Goal: Complete application form: Complete application form

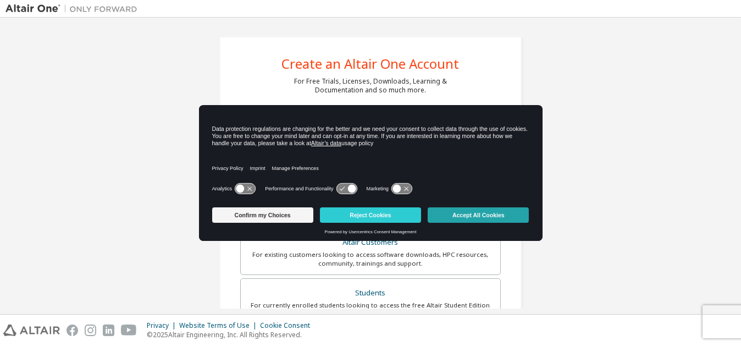
click at [505, 209] on button "Accept All Cookies" at bounding box center [478, 214] width 101 height 15
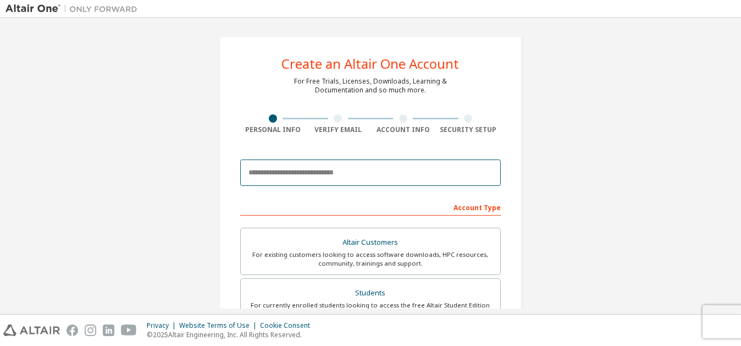
click at [296, 171] on input "email" at bounding box center [370, 172] width 261 height 26
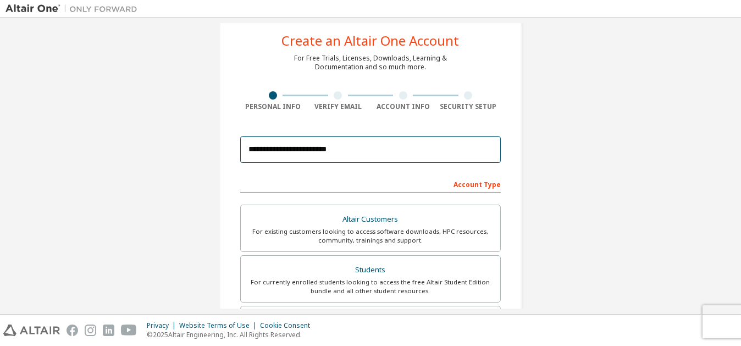
scroll to position [14, 0]
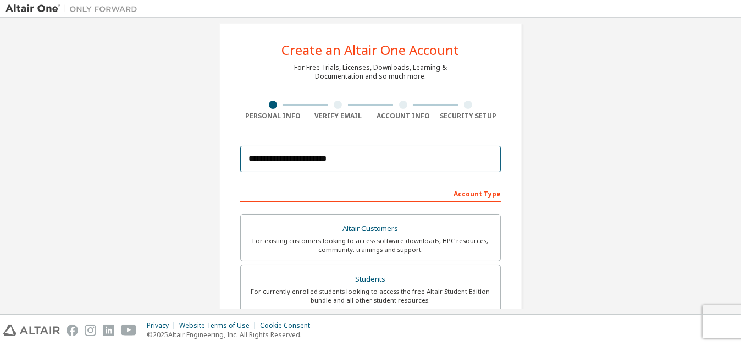
click at [273, 163] on input "**********" at bounding box center [370, 159] width 261 height 26
click at [462, 159] on input "**********" at bounding box center [370, 159] width 261 height 26
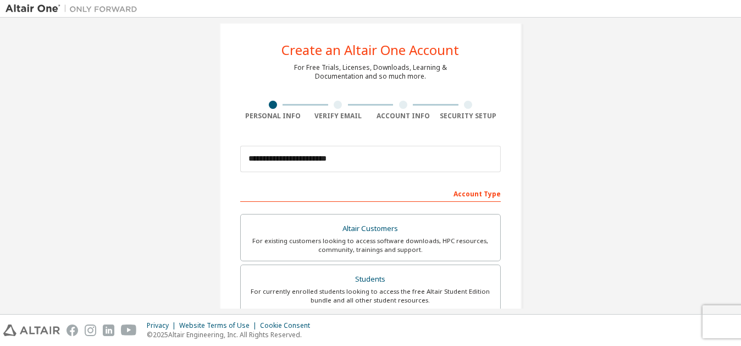
click at [389, 145] on div "**********" at bounding box center [370, 158] width 261 height 37
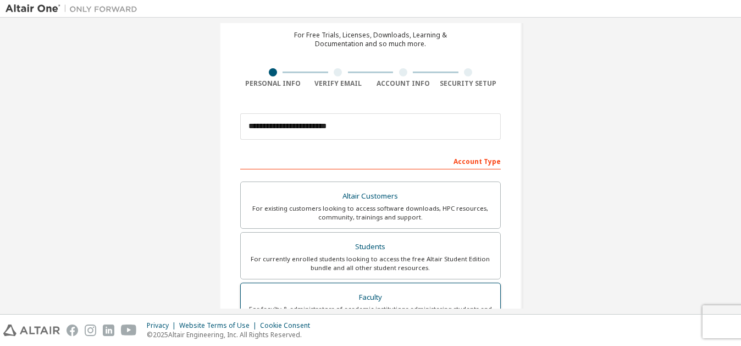
scroll to position [55, 0]
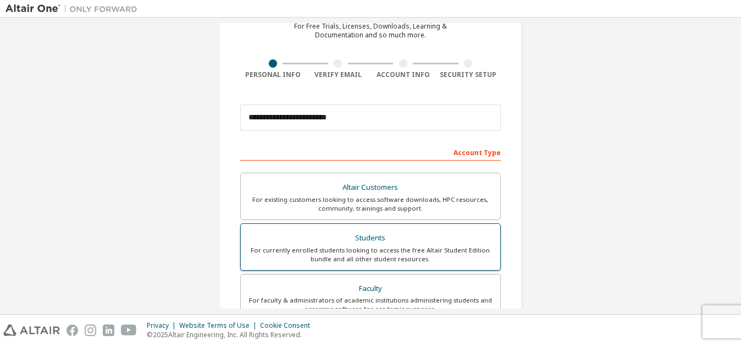
click at [352, 255] on div "For currently enrolled students looking to access the free Altair Student Editi…" at bounding box center [370, 255] width 246 height 18
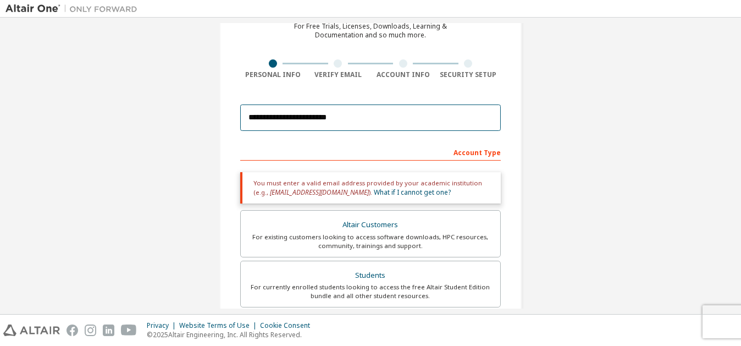
click at [333, 123] on input "**********" at bounding box center [370, 117] width 261 height 26
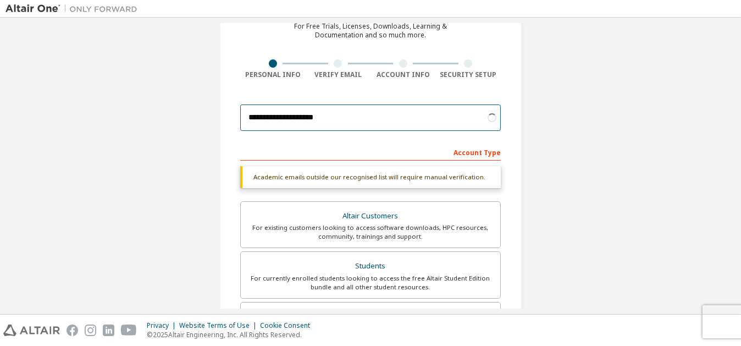
type input "**********"
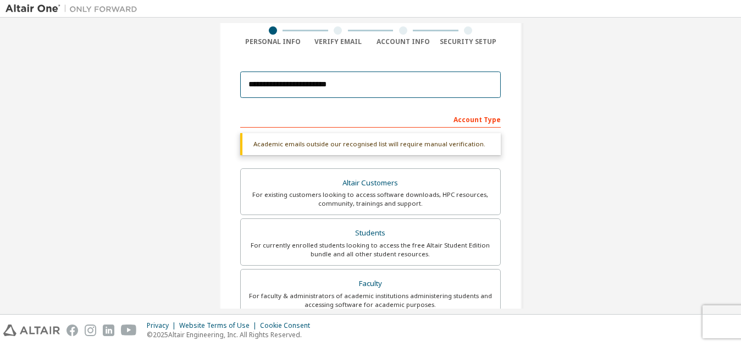
scroll to position [110, 0]
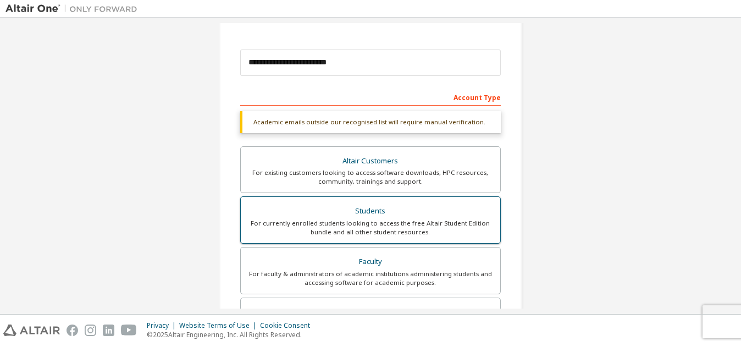
click at [358, 225] on div "For currently enrolled students looking to access the free Altair Student Editi…" at bounding box center [370, 228] width 246 height 18
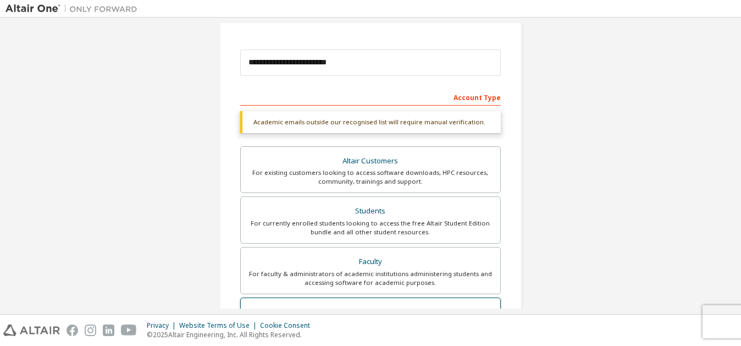
scroll to position [220, 0]
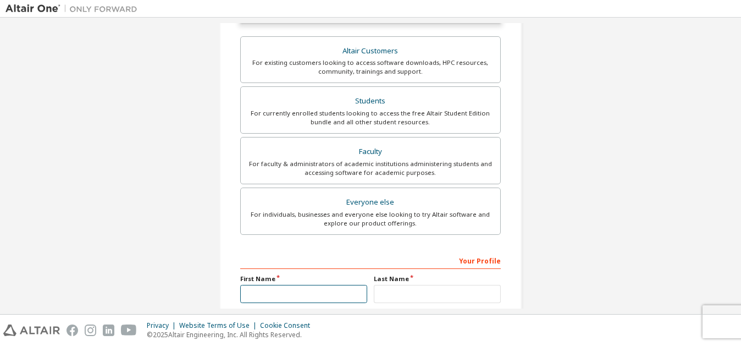
click at [281, 285] on input "text" at bounding box center [303, 294] width 127 height 18
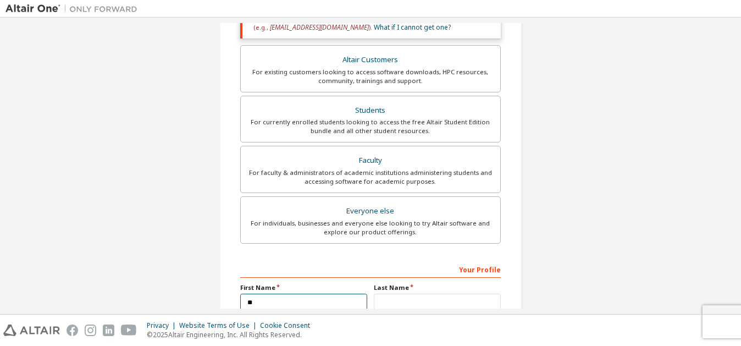
type input "*"
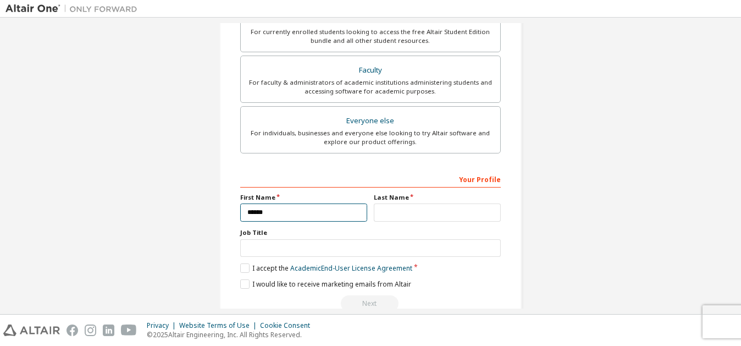
scroll to position [316, 0]
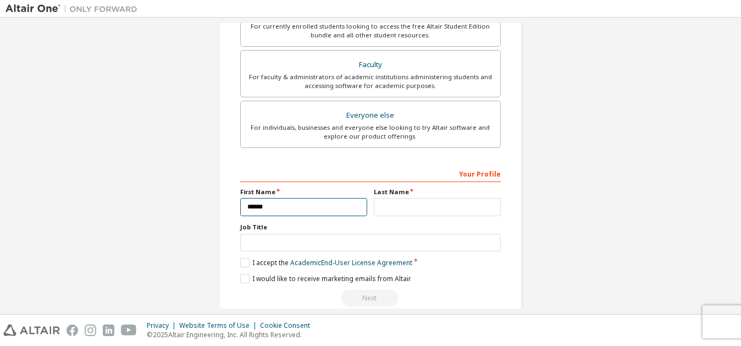
type input "******"
click at [386, 202] on input "text" at bounding box center [437, 207] width 127 height 18
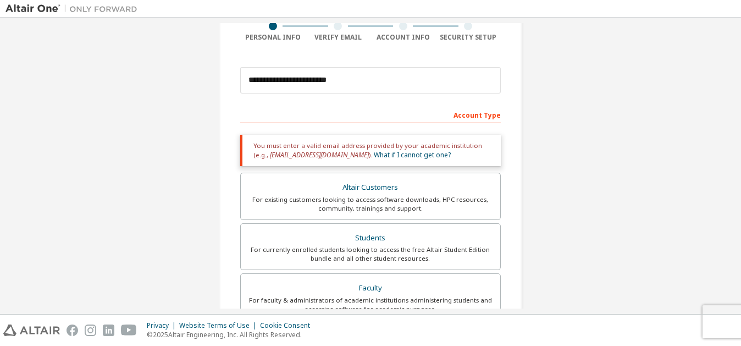
scroll to position [53, 0]
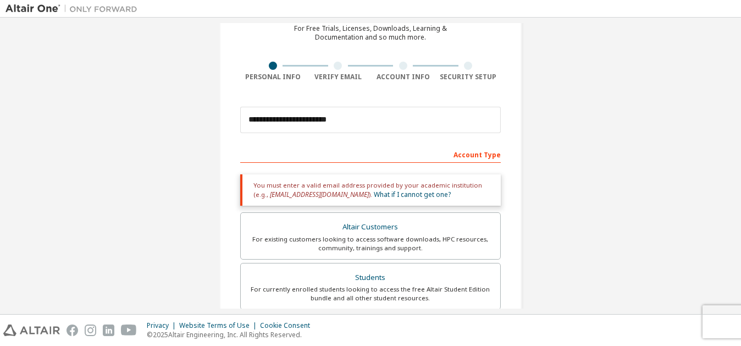
type input "********"
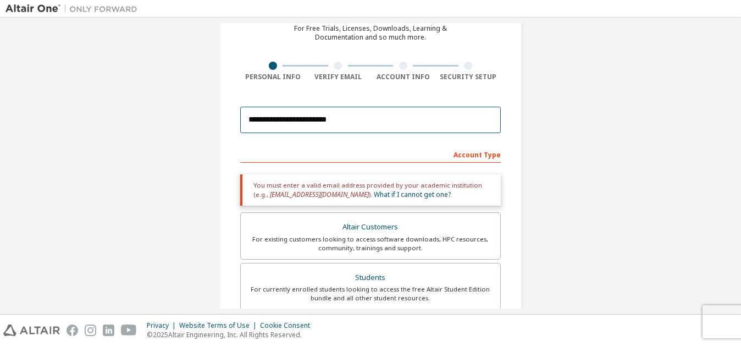
click at [378, 115] on input "**********" at bounding box center [370, 120] width 261 height 26
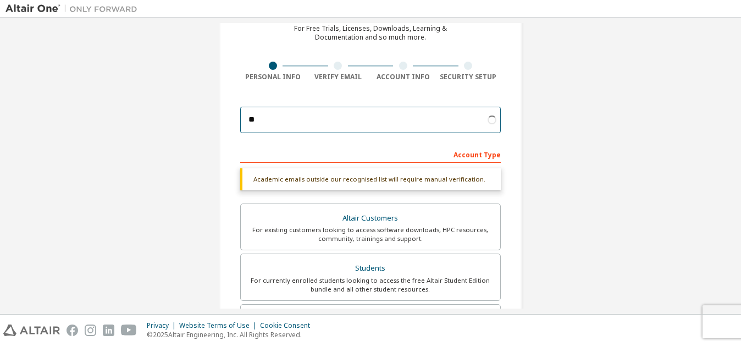
type input "*"
click at [353, 115] on input "email" at bounding box center [370, 120] width 261 height 26
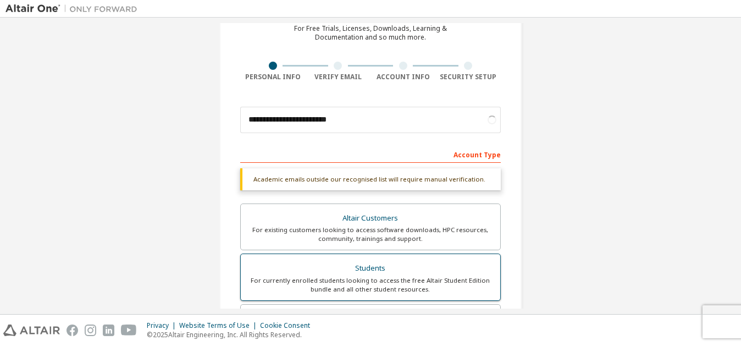
click at [374, 266] on div "Students" at bounding box center [370, 268] width 246 height 15
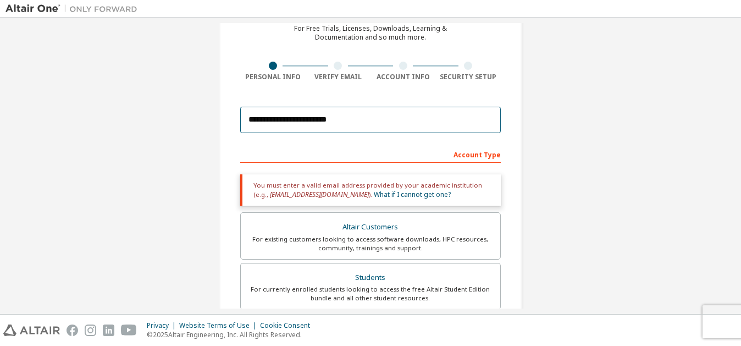
click at [373, 112] on input "**********" at bounding box center [370, 120] width 261 height 26
click at [372, 121] on input "**********" at bounding box center [370, 120] width 261 height 26
click at [446, 115] on input "**********" at bounding box center [370, 120] width 261 height 26
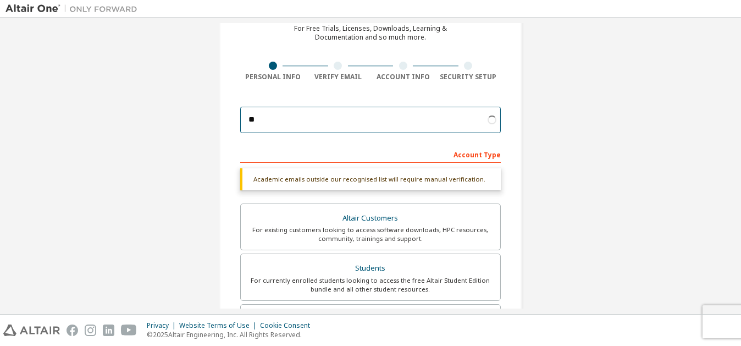
type input "*"
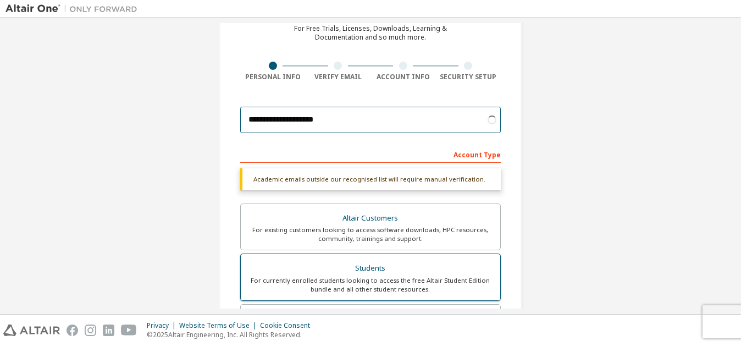
type input "**********"
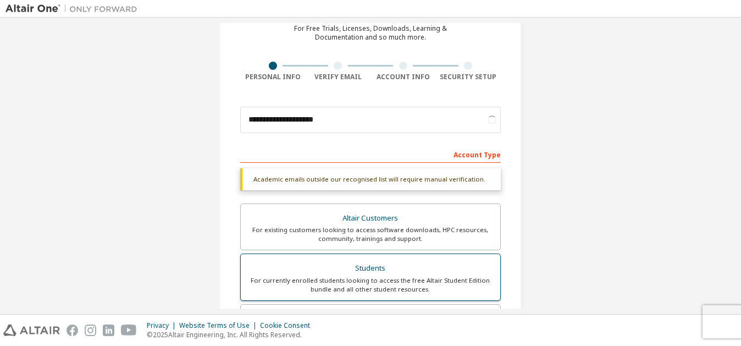
click at [372, 276] on div "For currently enrolled students looking to access the free Altair Student Editi…" at bounding box center [370, 285] width 246 height 18
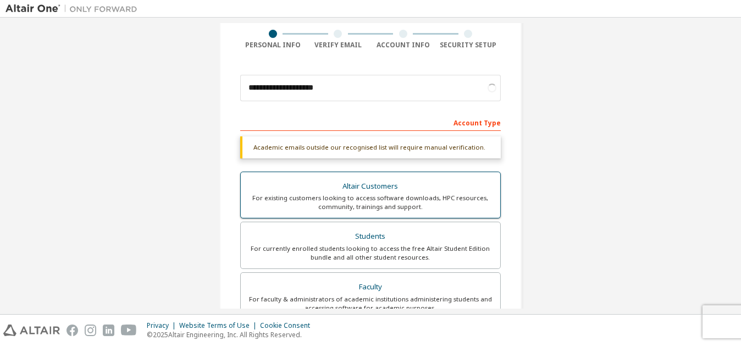
scroll to position [108, 0]
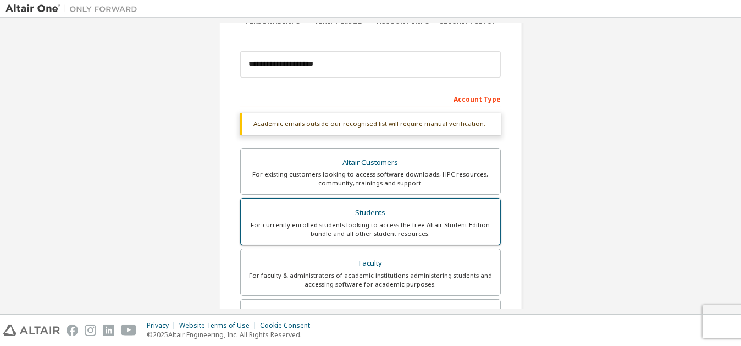
click at [329, 216] on div "Students" at bounding box center [370, 212] width 246 height 15
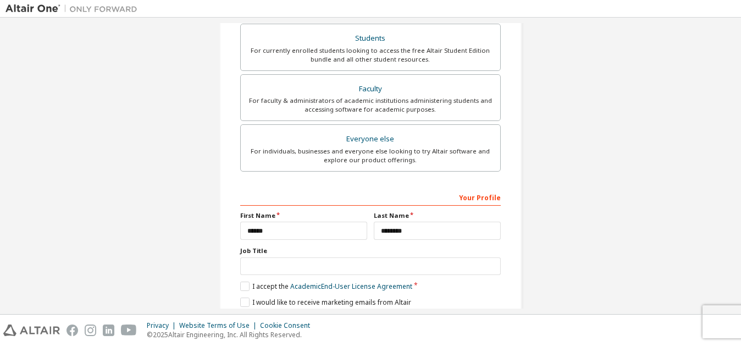
scroll to position [293, 0]
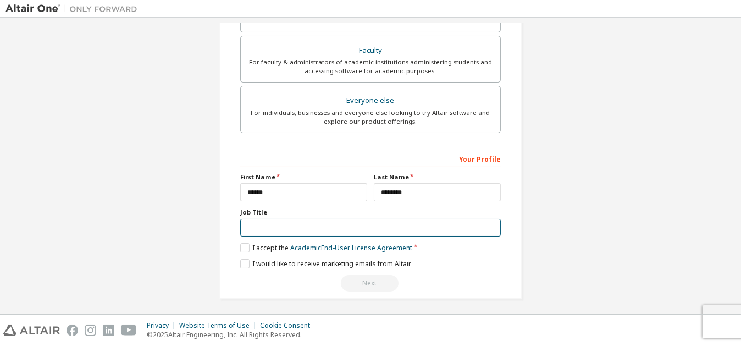
click at [274, 226] on input "text" at bounding box center [370, 228] width 261 height 18
type input "*********"
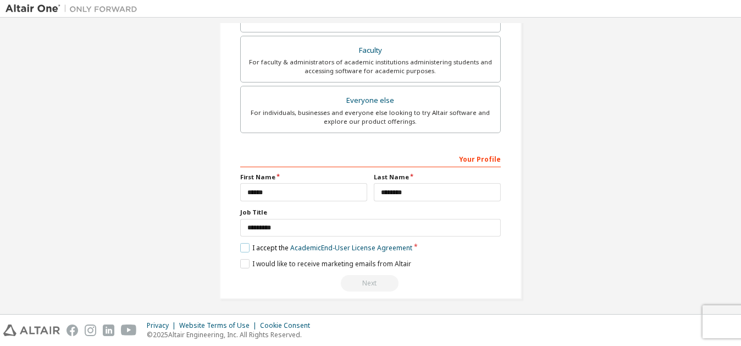
click at [242, 246] on label "I accept the Academic End-User License Agreement" at bounding box center [326, 247] width 172 height 9
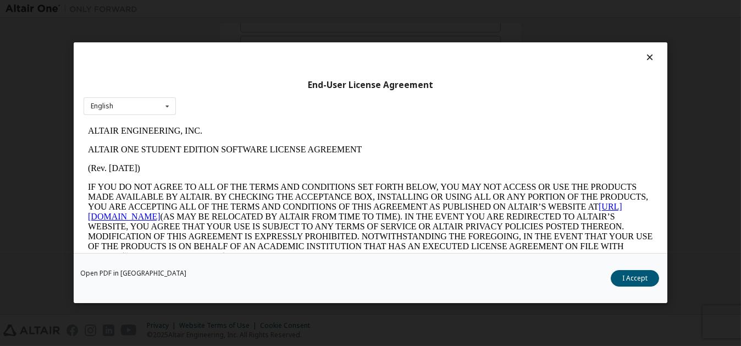
scroll to position [0, 0]
click at [170, 112] on icon at bounding box center [168, 106] width 14 height 17
click at [168, 108] on icon at bounding box center [168, 106] width 14 height 17
click at [634, 278] on button "I Accept" at bounding box center [635, 278] width 48 height 16
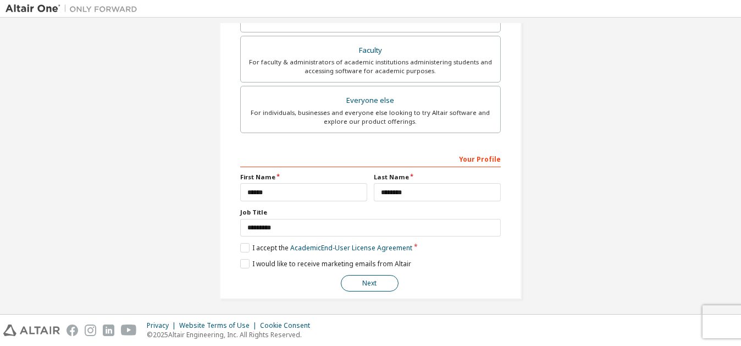
click at [361, 284] on button "Next" at bounding box center [370, 283] width 58 height 16
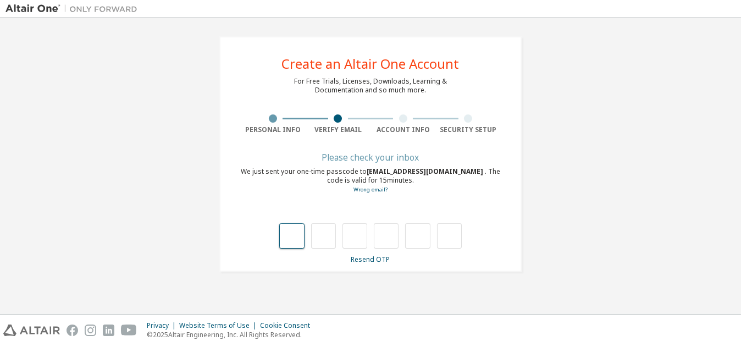
type input "*"
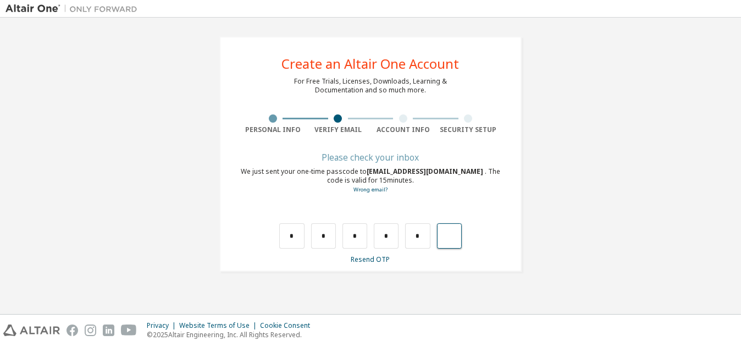
type input "*"
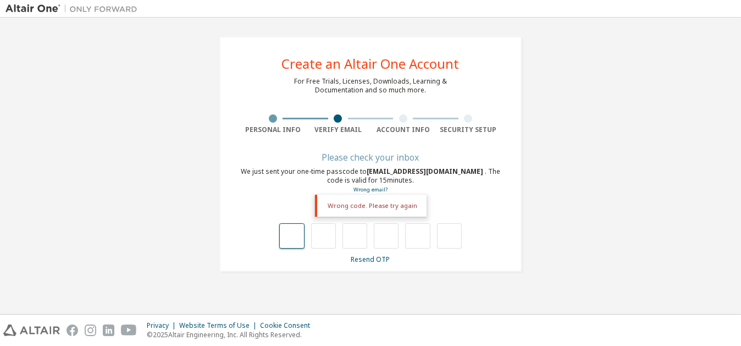
click at [291, 239] on input "text" at bounding box center [291, 235] width 25 height 25
type input "*"
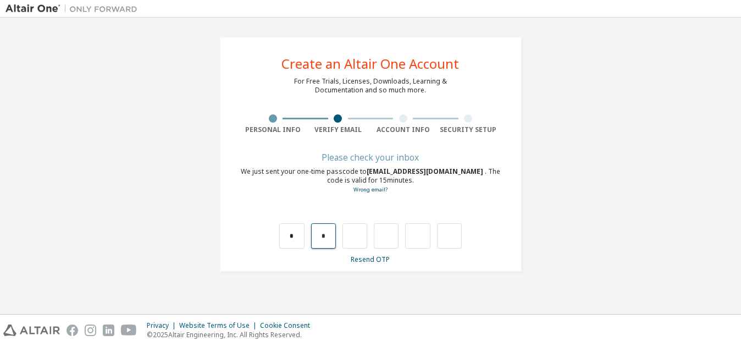
click at [333, 239] on input "*" at bounding box center [323, 235] width 25 height 25
click at [329, 239] on input "text" at bounding box center [323, 235] width 25 height 25
type input "*"
click at [354, 244] on input "*" at bounding box center [354, 235] width 25 height 25
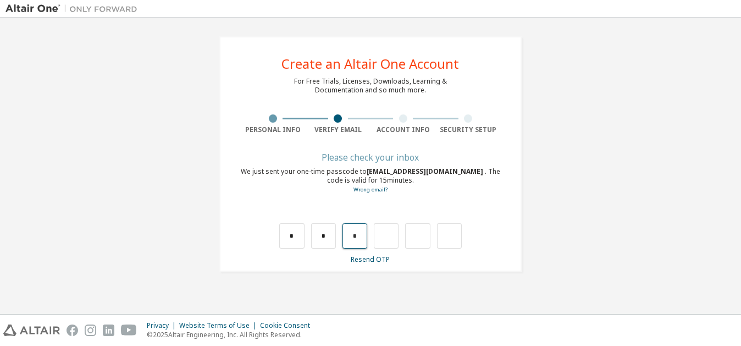
click at [366, 241] on input "*" at bounding box center [354, 235] width 25 height 25
click at [358, 237] on input "text" at bounding box center [354, 235] width 25 height 25
type input "*"
click at [390, 235] on input "*" at bounding box center [386, 235] width 25 height 25
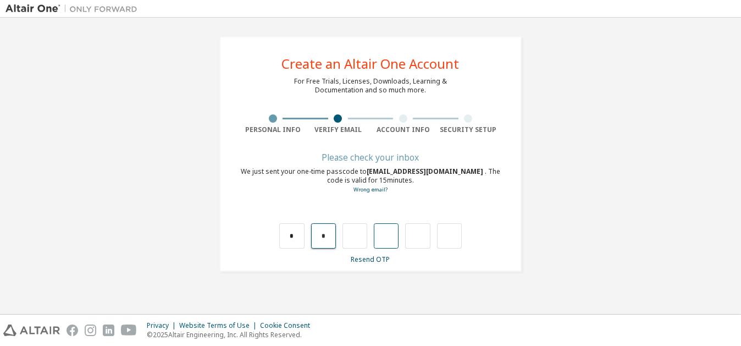
type input "*"
click at [332, 240] on input "*" at bounding box center [323, 235] width 25 height 25
click at [331, 239] on input "text" at bounding box center [323, 235] width 25 height 25
type input "*"
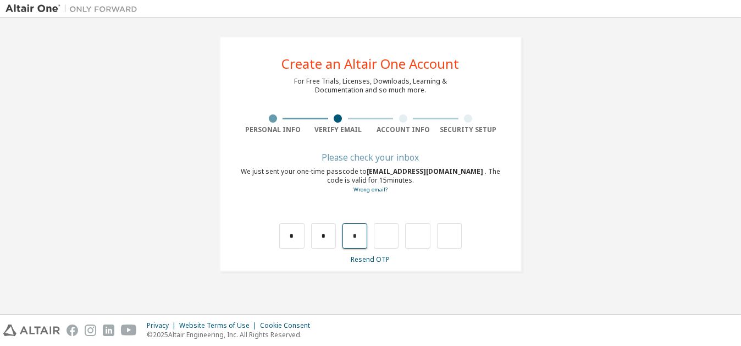
click at [358, 243] on input "*" at bounding box center [354, 235] width 25 height 25
click at [357, 242] on input "text" at bounding box center [354, 235] width 25 height 25
type input "*"
click at [394, 236] on input "*" at bounding box center [386, 235] width 25 height 25
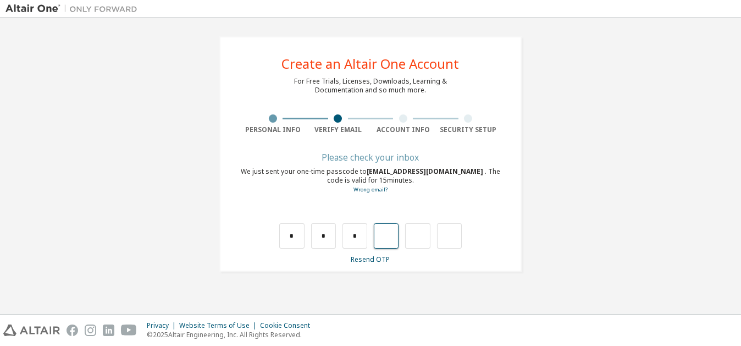
click at [394, 236] on input "text" at bounding box center [386, 235] width 25 height 25
type input "*"
type input "**"
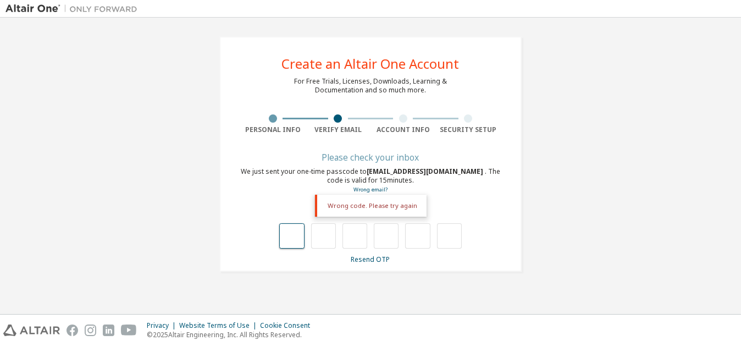
click at [300, 243] on input "text" at bounding box center [291, 235] width 25 height 25
type input "*"
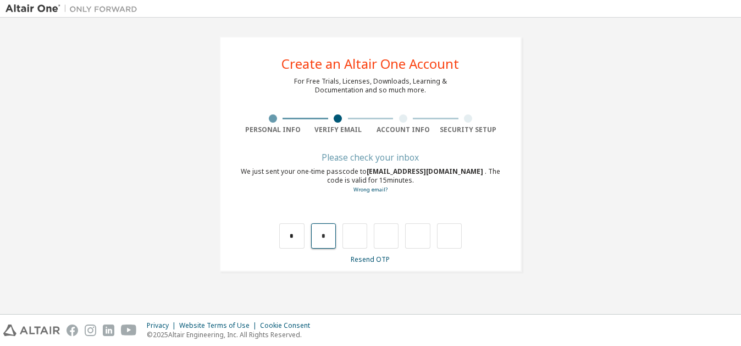
click at [335, 240] on input "*" at bounding box center [323, 235] width 25 height 25
type input "*"
click at [328, 235] on input "*" at bounding box center [323, 235] width 25 height 25
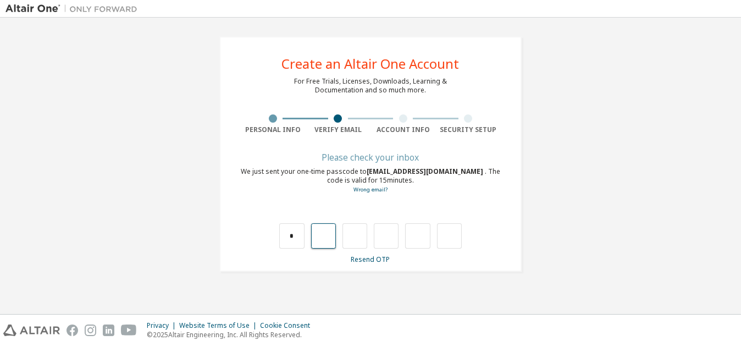
click at [328, 241] on input "text" at bounding box center [323, 235] width 25 height 25
type input "*"
click at [360, 236] on input "*" at bounding box center [354, 235] width 25 height 25
click at [360, 236] on input "text" at bounding box center [354, 235] width 25 height 25
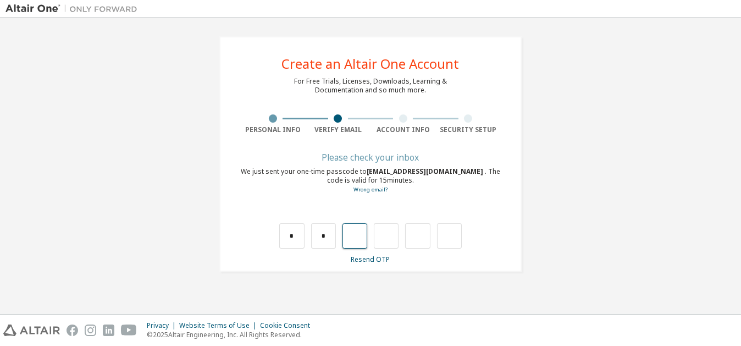
type input "*"
click at [397, 233] on input "*" at bounding box center [386, 235] width 25 height 25
click at [391, 237] on input "text" at bounding box center [386, 235] width 25 height 25
type input "*"
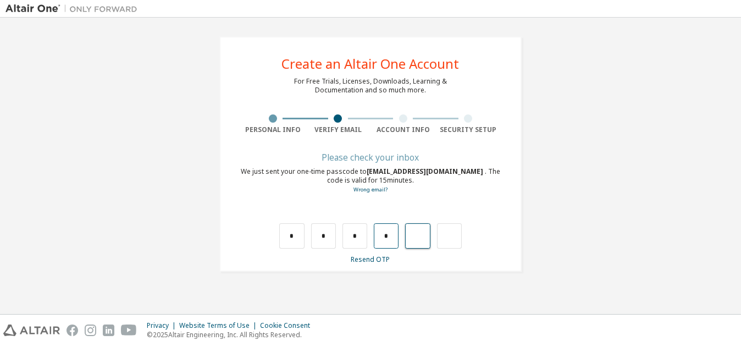
type input "*"
click at [424, 235] on input "*" at bounding box center [417, 235] width 25 height 25
click at [417, 234] on input "text" at bounding box center [417, 235] width 25 height 25
type input "*"
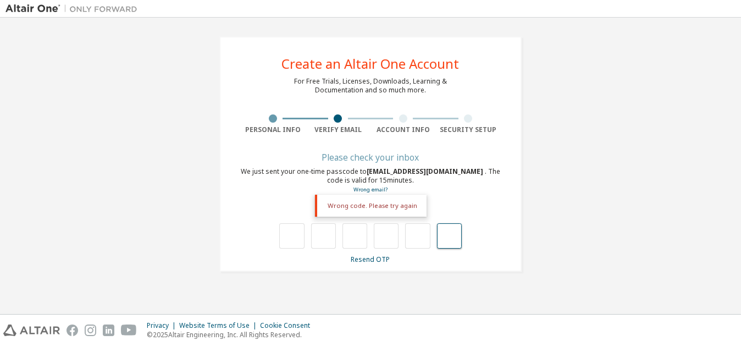
click at [449, 239] on input "text" at bounding box center [449, 235] width 25 height 25
type input "**"
click at [447, 237] on input "text" at bounding box center [449, 235] width 25 height 25
type input "***"
click at [294, 240] on input "text" at bounding box center [291, 235] width 25 height 25
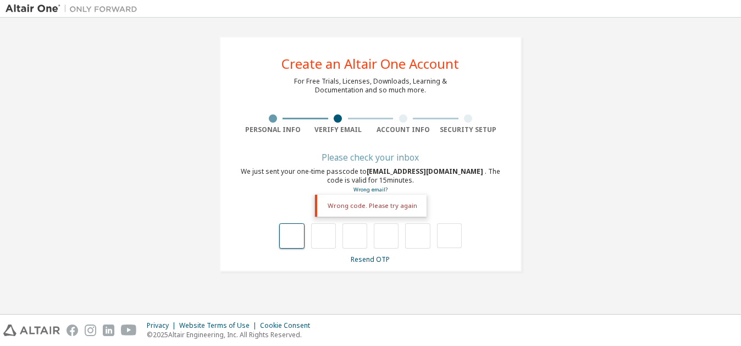
type input "*"
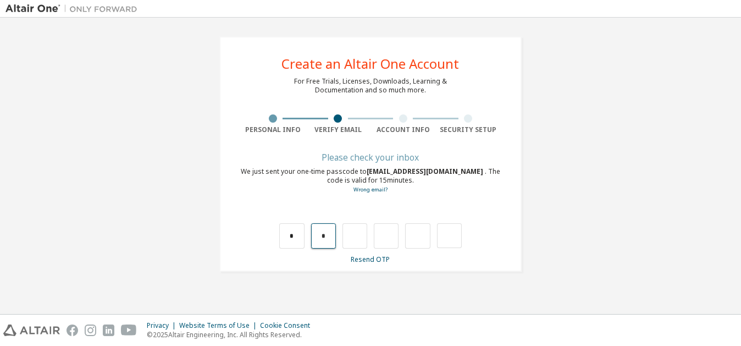
click at [332, 243] on input "*" at bounding box center [323, 235] width 25 height 25
type input "*"
click at [334, 237] on input "*" at bounding box center [323, 235] width 25 height 25
click at [333, 237] on input "text" at bounding box center [323, 235] width 25 height 25
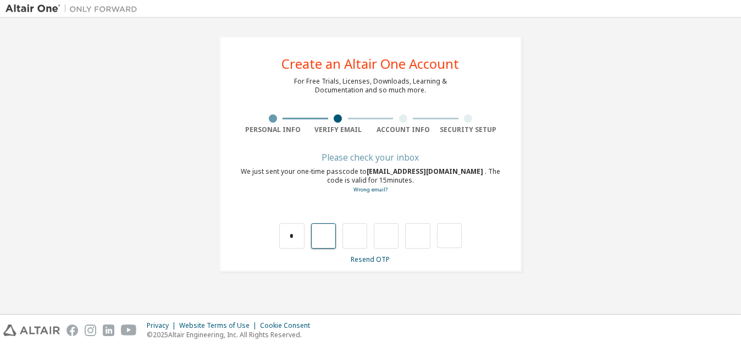
type input "*"
click at [361, 237] on input "*" at bounding box center [354, 235] width 25 height 25
click at [361, 237] on input "text" at bounding box center [354, 235] width 25 height 25
type input "*"
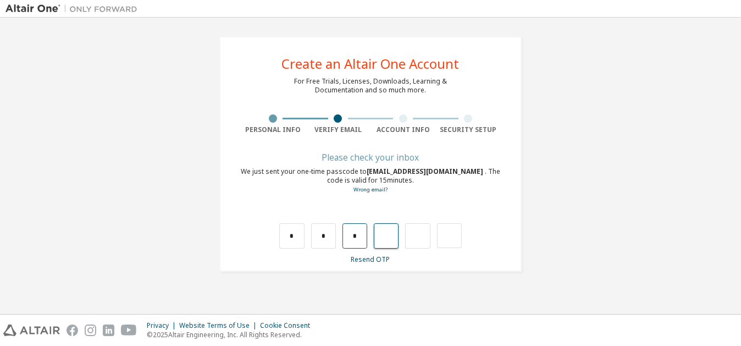
type input "*"
click at [391, 237] on input "*" at bounding box center [386, 235] width 25 height 25
click at [385, 236] on input "text" at bounding box center [386, 235] width 25 height 25
type input "*"
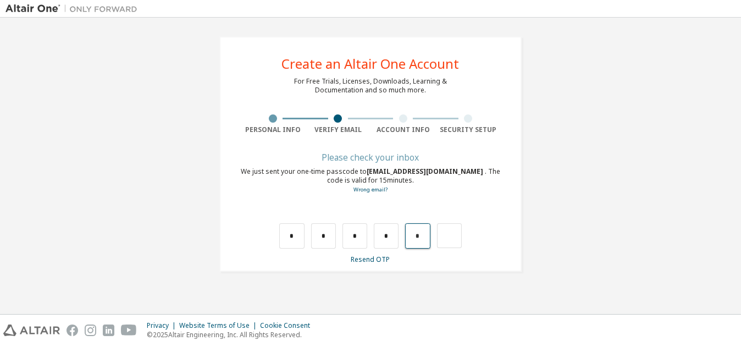
click at [421, 231] on input "*" at bounding box center [417, 235] width 25 height 25
click at [419, 242] on input "text" at bounding box center [417, 235] width 25 height 25
type input "*"
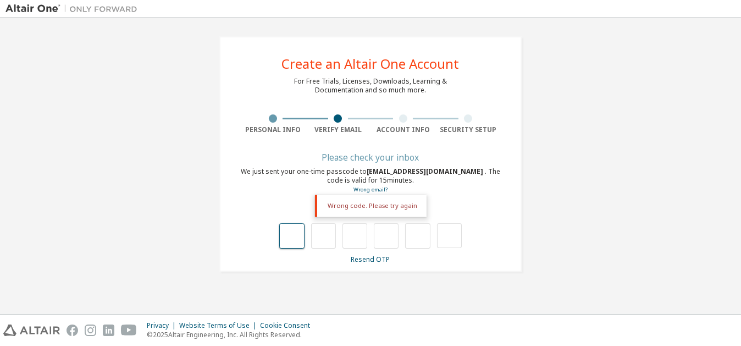
click at [299, 240] on input "text" at bounding box center [291, 235] width 25 height 25
type input "*"
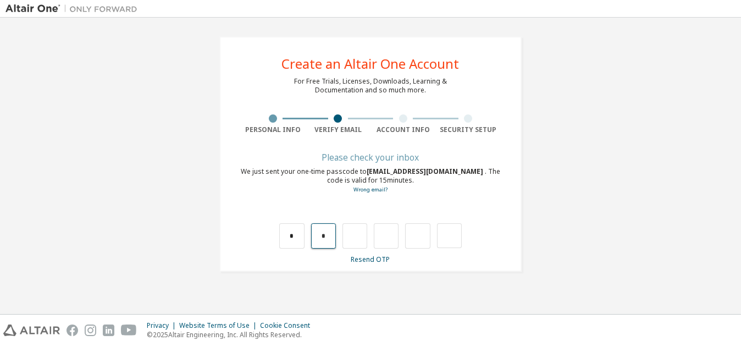
click at [325, 241] on input "*" at bounding box center [323, 235] width 25 height 25
type input "*"
click at [329, 235] on input "*" at bounding box center [323, 235] width 25 height 25
click at [329, 234] on input "text" at bounding box center [323, 235] width 25 height 25
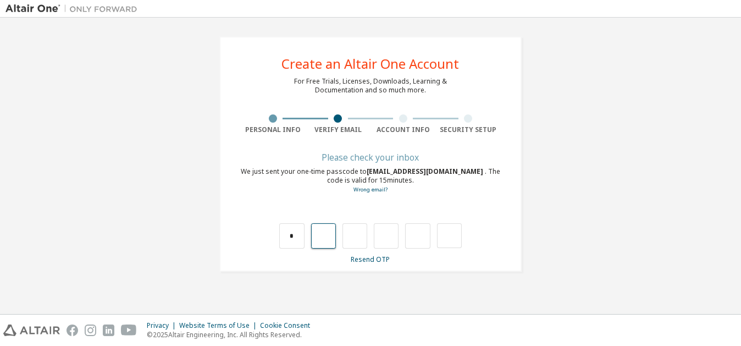
type input "*"
click at [358, 238] on input "*" at bounding box center [354, 235] width 25 height 25
click at [353, 237] on input "text" at bounding box center [354, 235] width 25 height 25
type input "*"
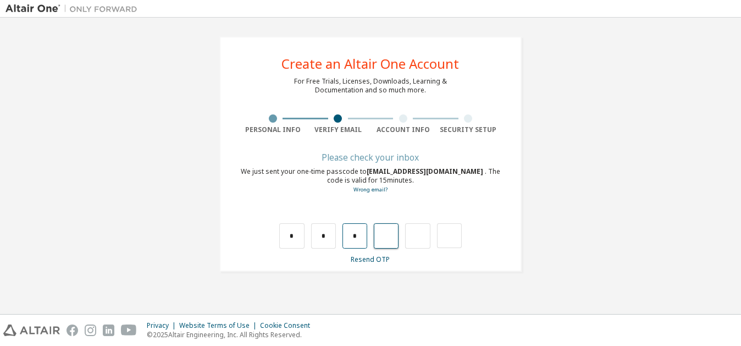
type input "*"
click at [392, 232] on input "*" at bounding box center [386, 235] width 25 height 25
click at [388, 235] on input "text" at bounding box center [386, 235] width 25 height 25
type input "*"
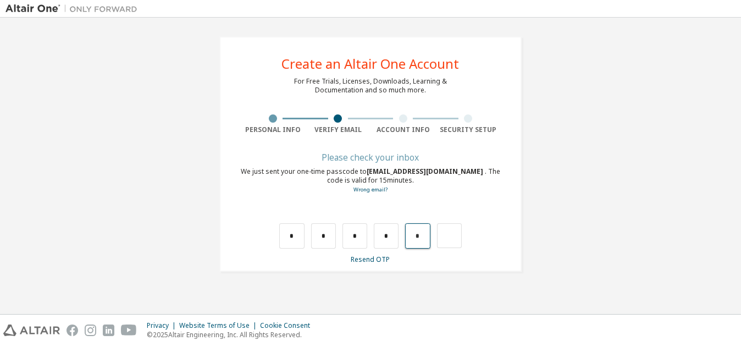
click at [425, 236] on input "*" at bounding box center [417, 235] width 25 height 25
click at [419, 235] on input "text" at bounding box center [417, 235] width 25 height 25
click at [440, 232] on input "text" at bounding box center [449, 235] width 25 height 25
click at [418, 235] on input "text" at bounding box center [417, 235] width 25 height 25
type input "*"
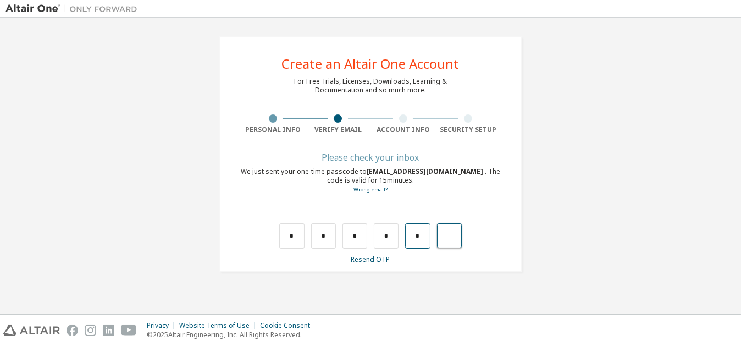
type input "**"
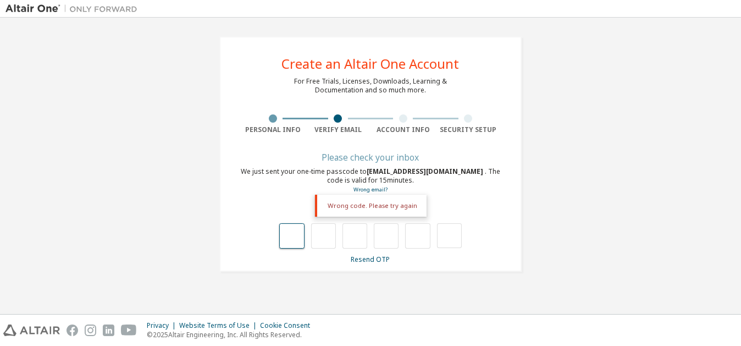
click at [286, 238] on input "text" at bounding box center [291, 235] width 25 height 25
type input "*"
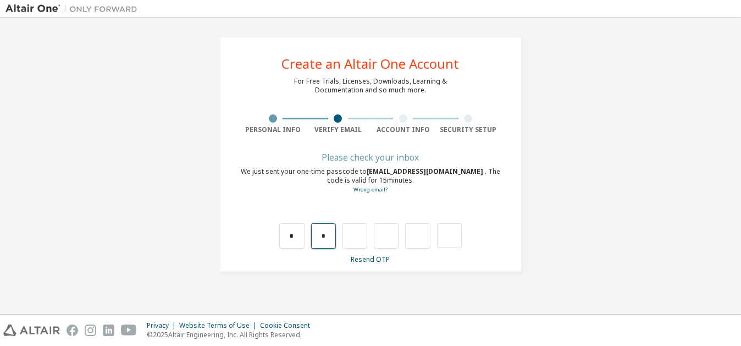
click at [325, 242] on input "*" at bounding box center [323, 235] width 25 height 25
type input "*"
click at [334, 237] on input "*" at bounding box center [323, 235] width 25 height 25
type input "*"
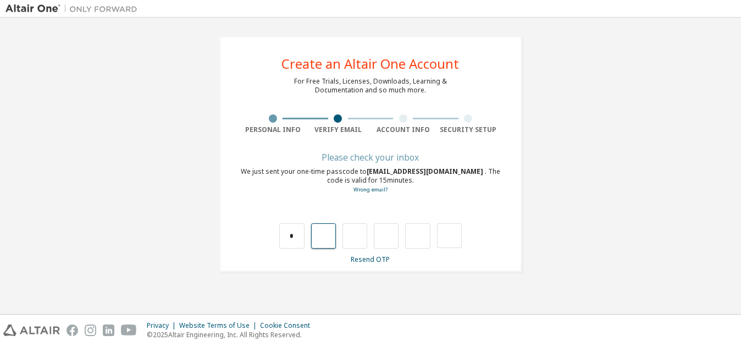
type input "*"
click at [328, 239] on input "*" at bounding box center [323, 235] width 25 height 25
click at [328, 239] on input "text" at bounding box center [323, 235] width 25 height 25
type input "*"
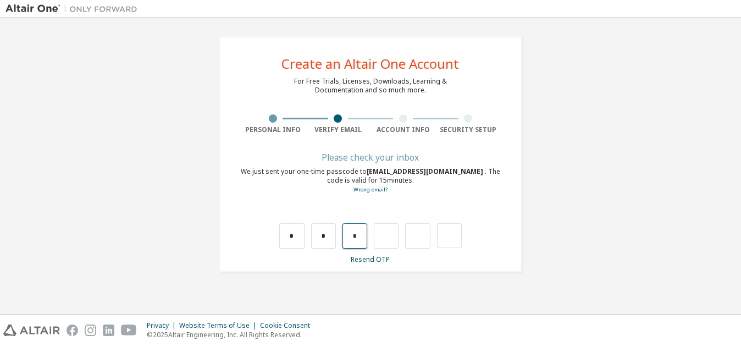
click at [360, 239] on input "*" at bounding box center [354, 235] width 25 height 25
click at [360, 239] on input "text" at bounding box center [354, 235] width 25 height 25
type input "*"
click at [389, 242] on input "*" at bounding box center [386, 235] width 25 height 25
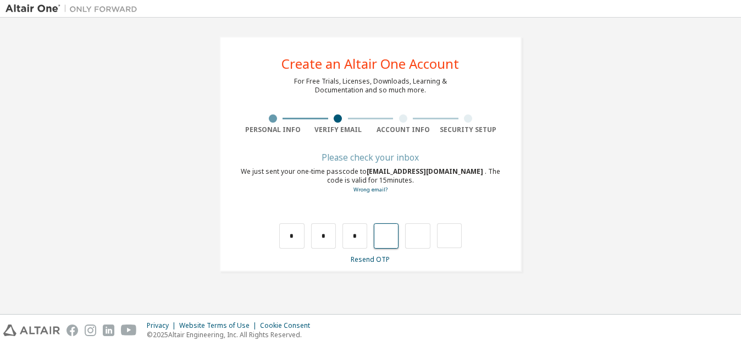
click at [389, 242] on input "text" at bounding box center [386, 235] width 25 height 25
type input "*"
click at [417, 243] on input "*" at bounding box center [417, 235] width 25 height 25
click at [422, 239] on input "*" at bounding box center [417, 235] width 25 height 25
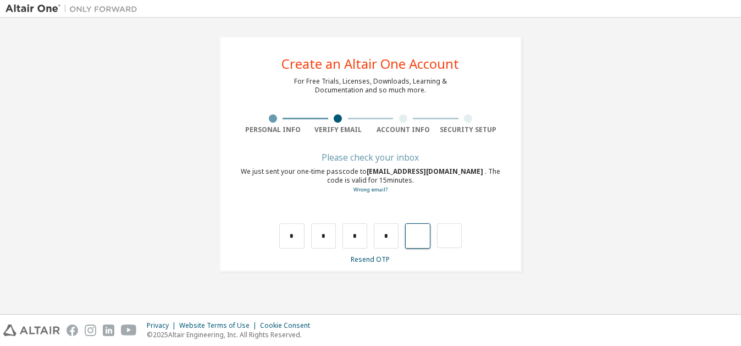
click at [422, 239] on input "text" at bounding box center [417, 235] width 25 height 25
type input "*"
click at [375, 255] on link "Resend OTP" at bounding box center [370, 259] width 39 height 9
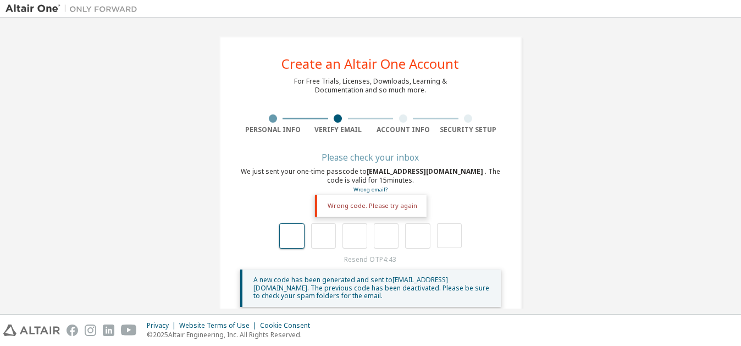
click at [285, 233] on input "text" at bounding box center [291, 235] width 25 height 25
type input "*"
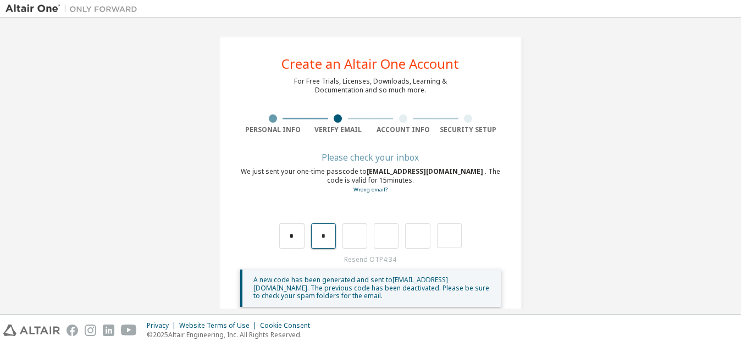
click at [328, 235] on input "*" at bounding box center [323, 235] width 25 height 25
click at [311, 234] on input "text" at bounding box center [323, 235] width 25 height 25
click at [299, 235] on input "*" at bounding box center [291, 235] width 25 height 25
type input "*"
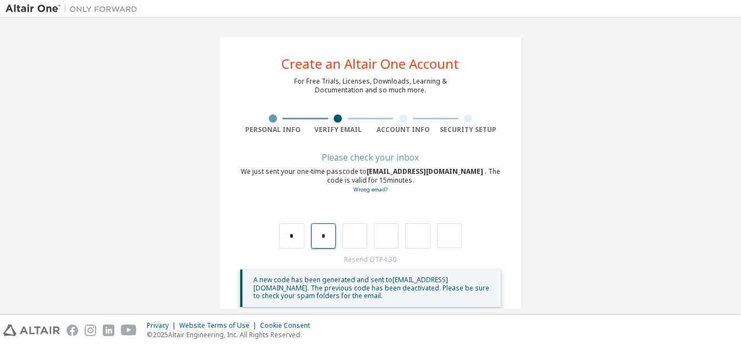
click at [329, 234] on input "*" at bounding box center [323, 235] width 25 height 25
click at [327, 237] on input "text" at bounding box center [323, 235] width 25 height 25
type input "*"
click at [353, 235] on input "*" at bounding box center [354, 235] width 25 height 25
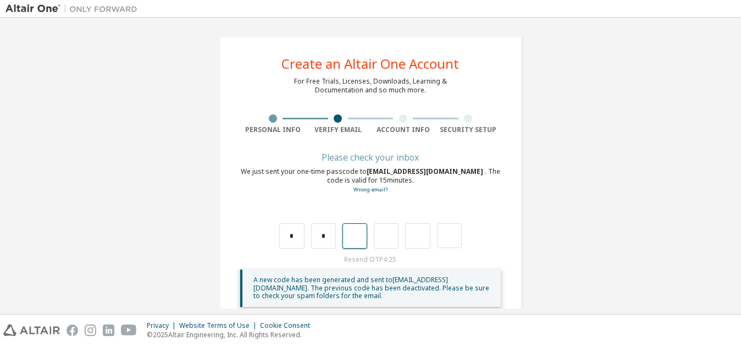
click at [353, 234] on input "text" at bounding box center [354, 235] width 25 height 25
type input "*"
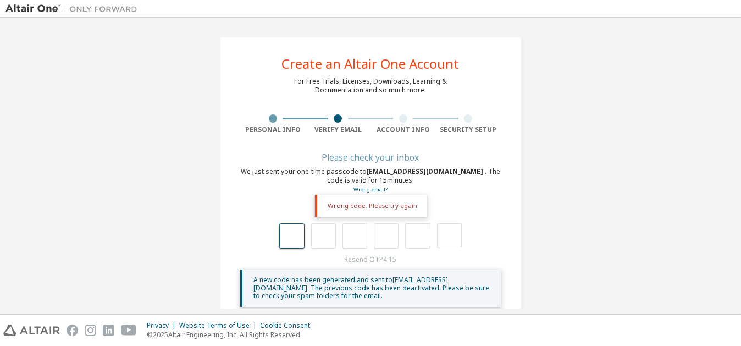
click at [286, 230] on input "text" at bounding box center [291, 235] width 25 height 25
type input "*"
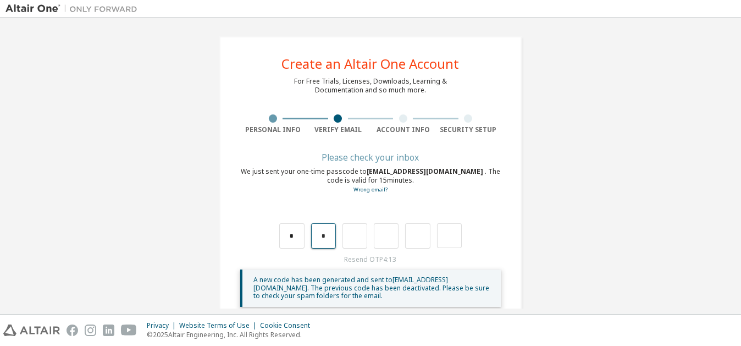
click at [322, 236] on input "*" at bounding box center [323, 235] width 25 height 25
type input "*"
click at [327, 239] on input "*" at bounding box center [323, 235] width 25 height 25
type input "*"
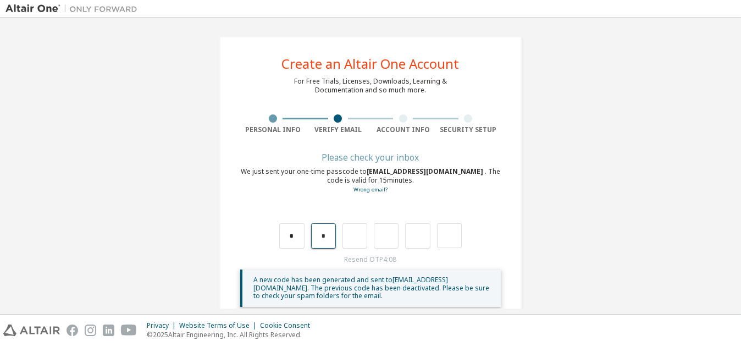
click at [325, 239] on input "*" at bounding box center [323, 235] width 25 height 25
click at [325, 239] on input "text" at bounding box center [323, 235] width 25 height 25
type input "*"
click at [360, 235] on input "*" at bounding box center [354, 235] width 25 height 25
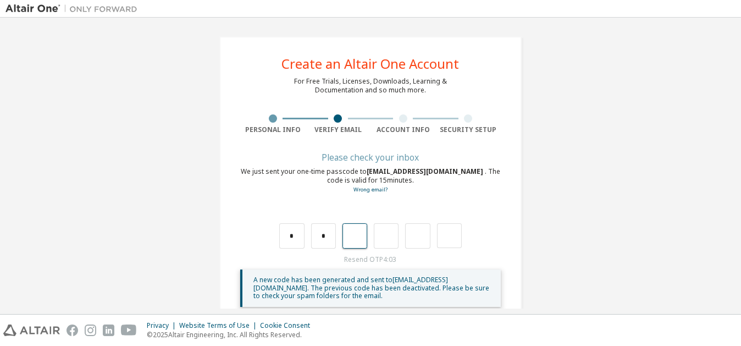
click at [358, 234] on input "text" at bounding box center [354, 235] width 25 height 25
type input "*"
click at [391, 239] on input "*" at bounding box center [386, 235] width 25 height 25
click at [408, 239] on input "text" at bounding box center [417, 235] width 25 height 25
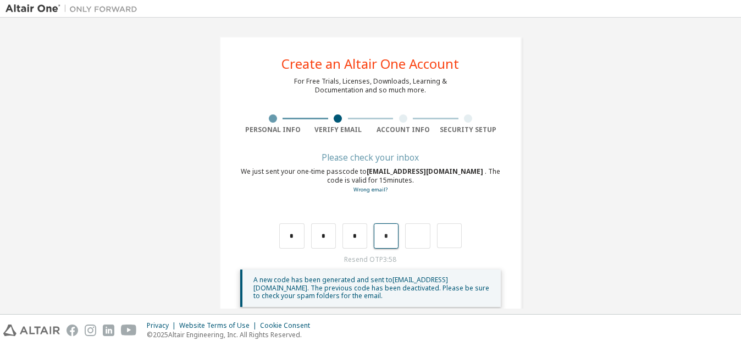
click at [389, 237] on input "*" at bounding box center [386, 235] width 25 height 25
click at [388, 237] on input "text" at bounding box center [386, 235] width 25 height 25
type input "*"
click at [416, 239] on input "*" at bounding box center [417, 235] width 25 height 25
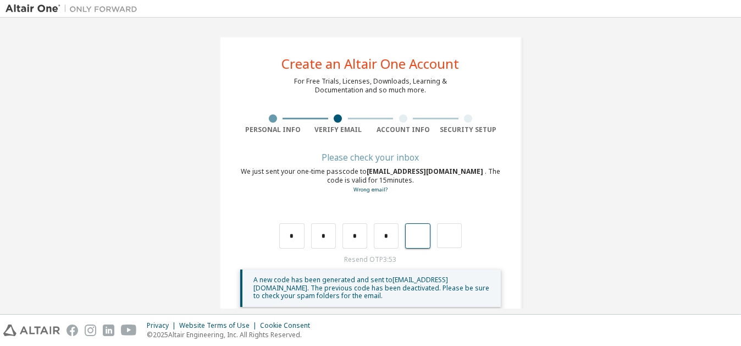
click at [416, 237] on input "text" at bounding box center [417, 235] width 25 height 25
type input "*"
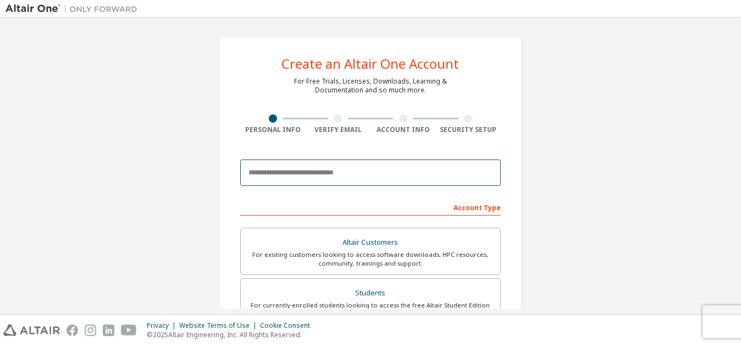
click at [324, 172] on input "email" at bounding box center [370, 172] width 261 height 26
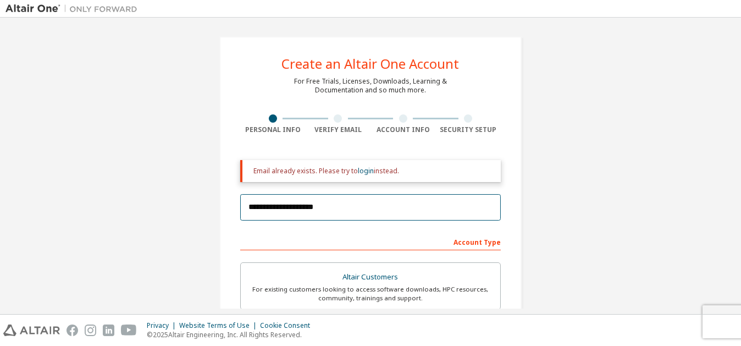
click at [421, 212] on input "**********" at bounding box center [370, 207] width 261 height 26
click at [363, 206] on input "**********" at bounding box center [370, 207] width 261 height 26
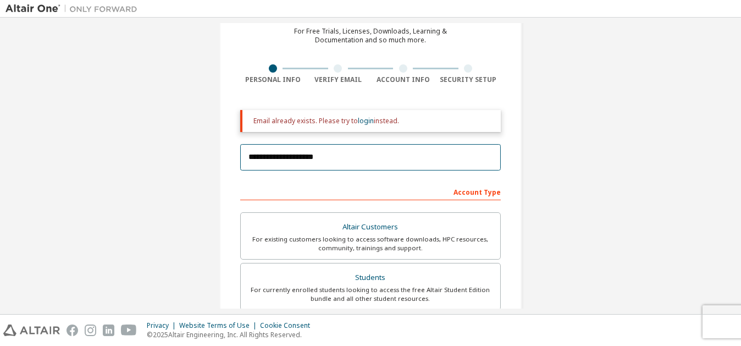
scroll to position [63, 0]
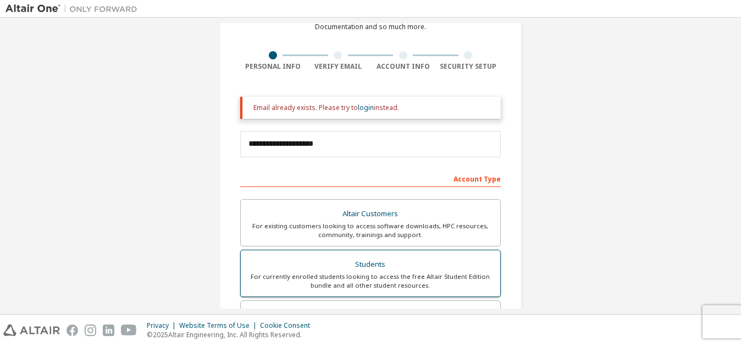
click at [375, 276] on div "For currently enrolled students looking to access the free Altair Student Editi…" at bounding box center [370, 281] width 246 height 18
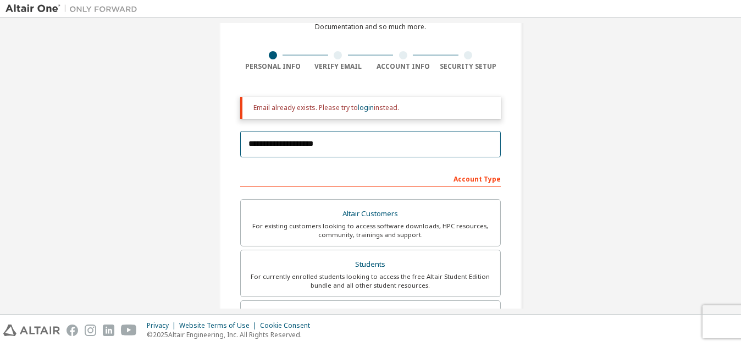
click at [366, 139] on input "**********" at bounding box center [370, 144] width 261 height 26
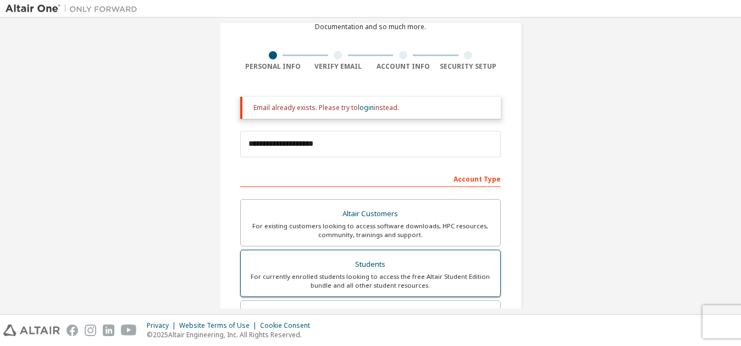
click at [360, 264] on div "Students" at bounding box center [370, 264] width 246 height 15
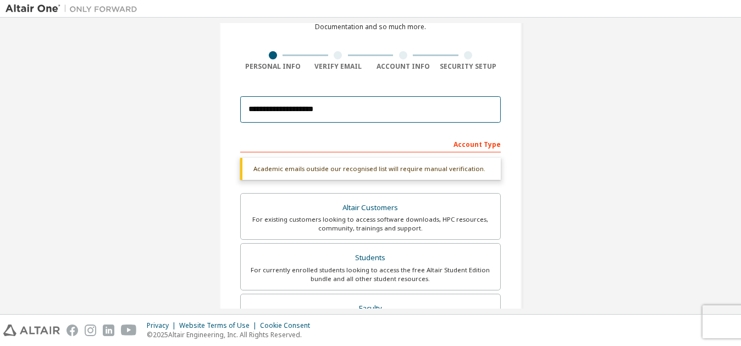
click at [429, 109] on input "**********" at bounding box center [370, 109] width 261 height 26
type input "*"
type input "**********"
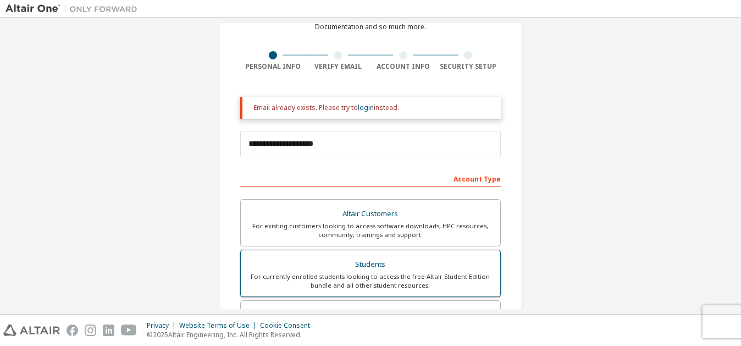
click at [380, 275] on div "For currently enrolled students looking to access the free Altair Student Editi…" at bounding box center [370, 281] width 246 height 18
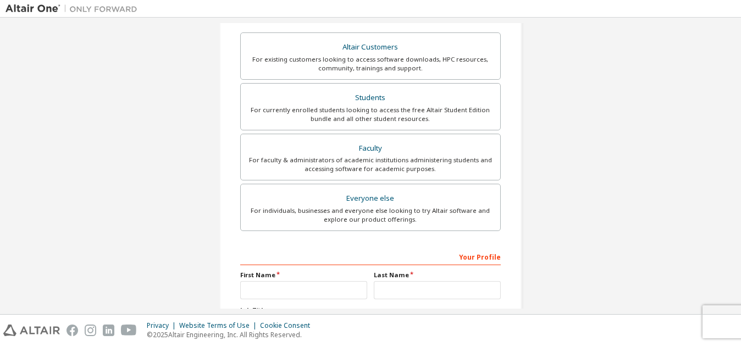
scroll to position [328, 0]
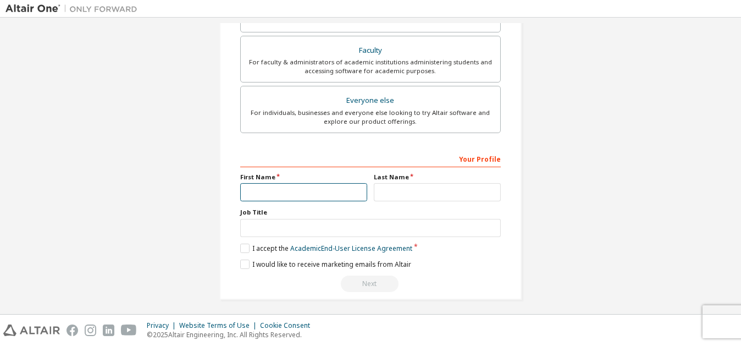
click at [258, 189] on input "text" at bounding box center [303, 192] width 127 height 18
click at [325, 184] on input "******" at bounding box center [303, 192] width 127 height 18
click at [319, 191] on input "******" at bounding box center [303, 192] width 127 height 18
type input "*"
type input "******"
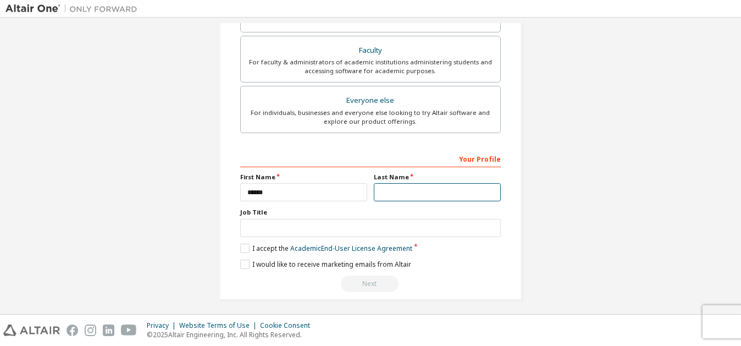
click at [396, 195] on input "text" at bounding box center [437, 192] width 127 height 18
type input "********"
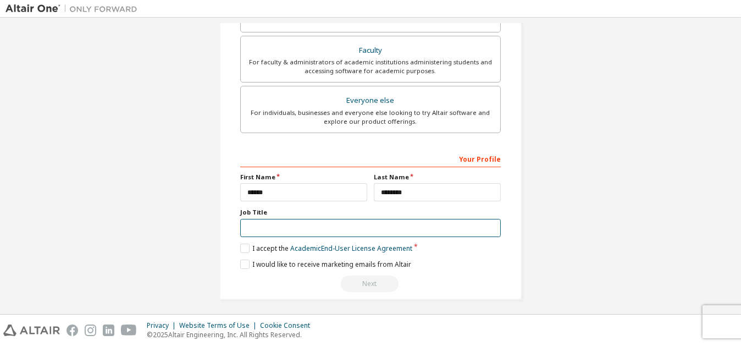
click at [316, 228] on input "text" at bounding box center [370, 228] width 261 height 18
type input "*********"
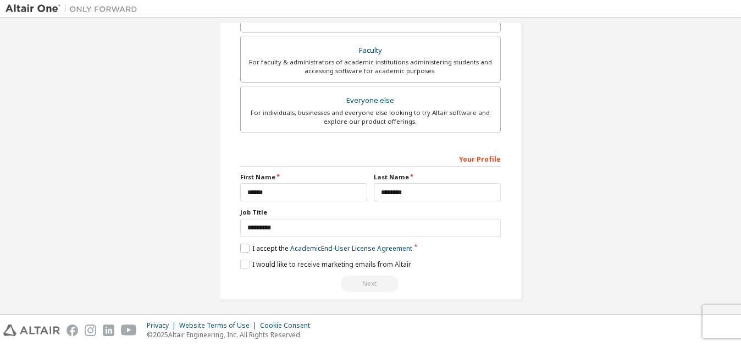
click at [242, 244] on label "I accept the Academic End-User License Agreement" at bounding box center [326, 248] width 172 height 9
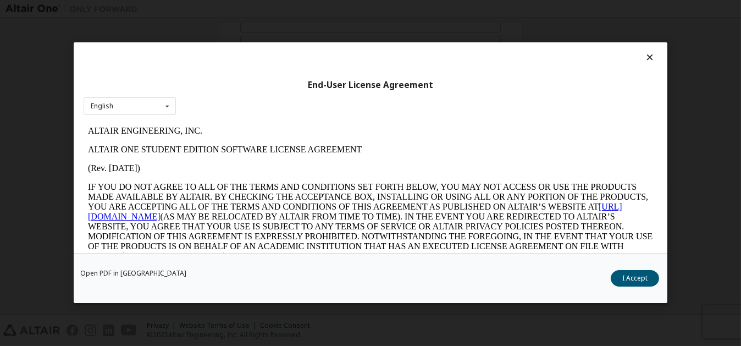
scroll to position [0, 0]
click at [169, 112] on icon at bounding box center [168, 106] width 14 height 17
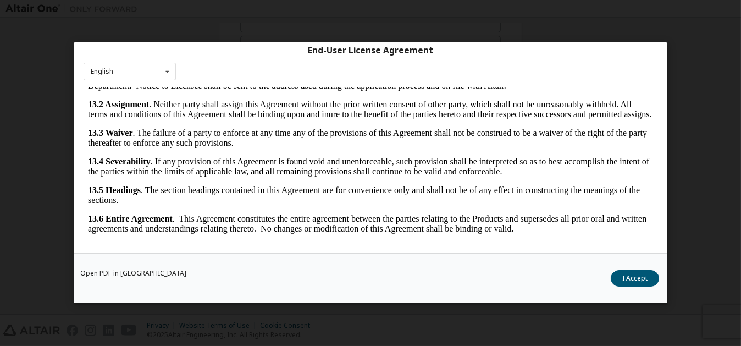
scroll to position [36, 0]
click at [102, 60] on div "End-User License Agreement English English" at bounding box center [371, 147] width 594 height 211
click at [102, 68] on div "English" at bounding box center [102, 70] width 23 height 7
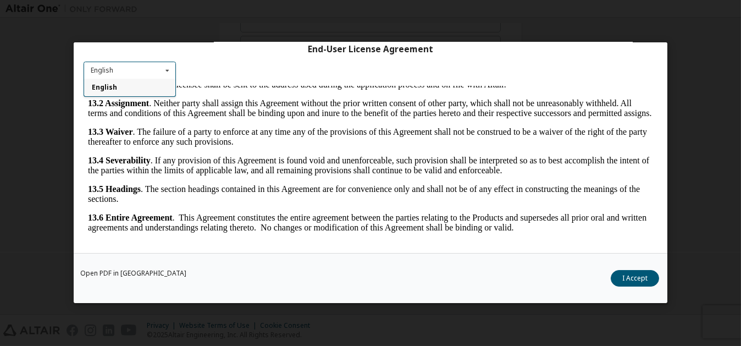
click at [103, 70] on div "English" at bounding box center [102, 70] width 23 height 7
click at [103, 80] on div "English English" at bounding box center [130, 71] width 92 height 18
click at [102, 98] on strong "13.2 Assignment" at bounding box center [117, 102] width 61 height 9
click at [106, 73] on div "English" at bounding box center [102, 70] width 23 height 7
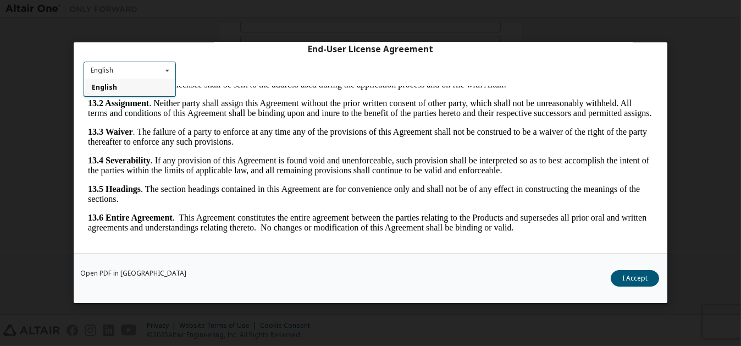
click at [104, 86] on span "English" at bounding box center [104, 87] width 25 height 9
click at [650, 278] on button "I Accept" at bounding box center [635, 278] width 48 height 16
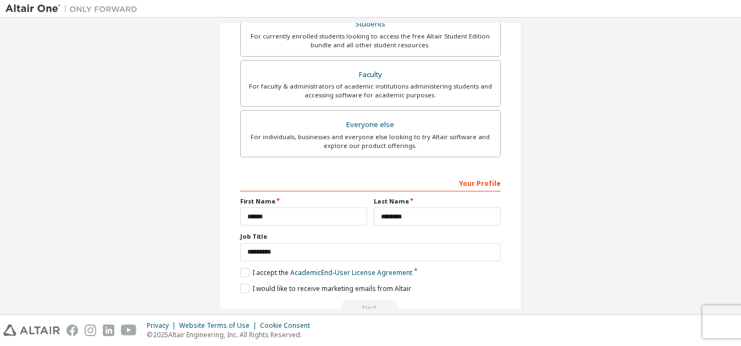
scroll to position [305, 0]
click at [240, 269] on label "I accept the Academic End-User License Agreement" at bounding box center [326, 271] width 172 height 9
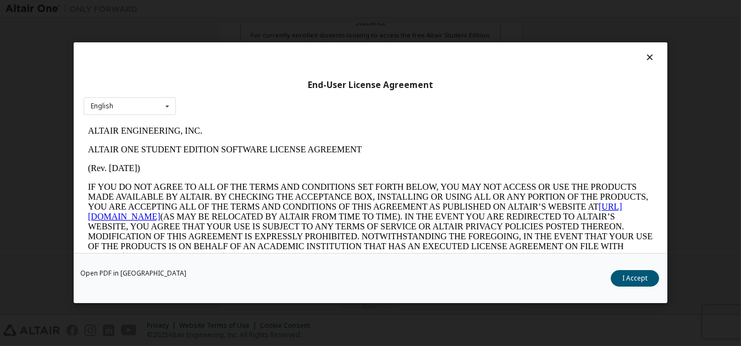
scroll to position [0, 0]
click at [628, 283] on button "I Accept" at bounding box center [635, 278] width 48 height 16
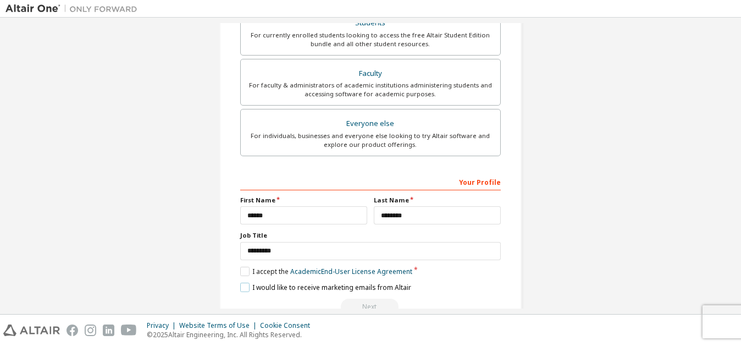
click at [246, 287] on label "I would like to receive marketing emails from Altair" at bounding box center [325, 287] width 171 height 9
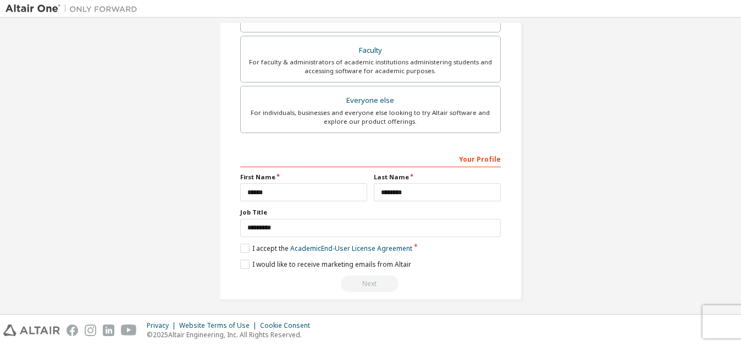
click at [352, 281] on div "Next" at bounding box center [370, 283] width 261 height 16
click at [242, 261] on label "I would like to receive marketing emails from Altair" at bounding box center [325, 263] width 171 height 9
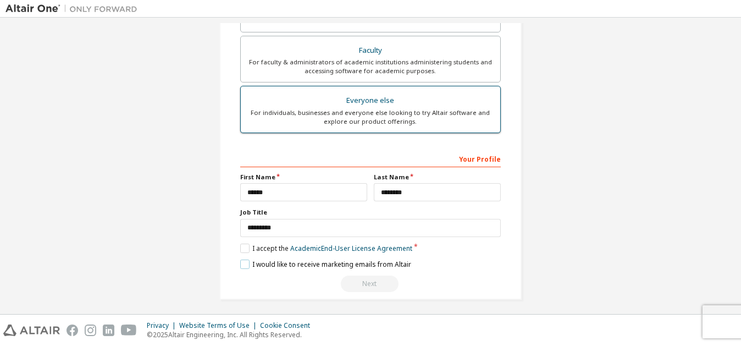
scroll to position [108, 0]
